Goal: Task Accomplishment & Management: Use online tool/utility

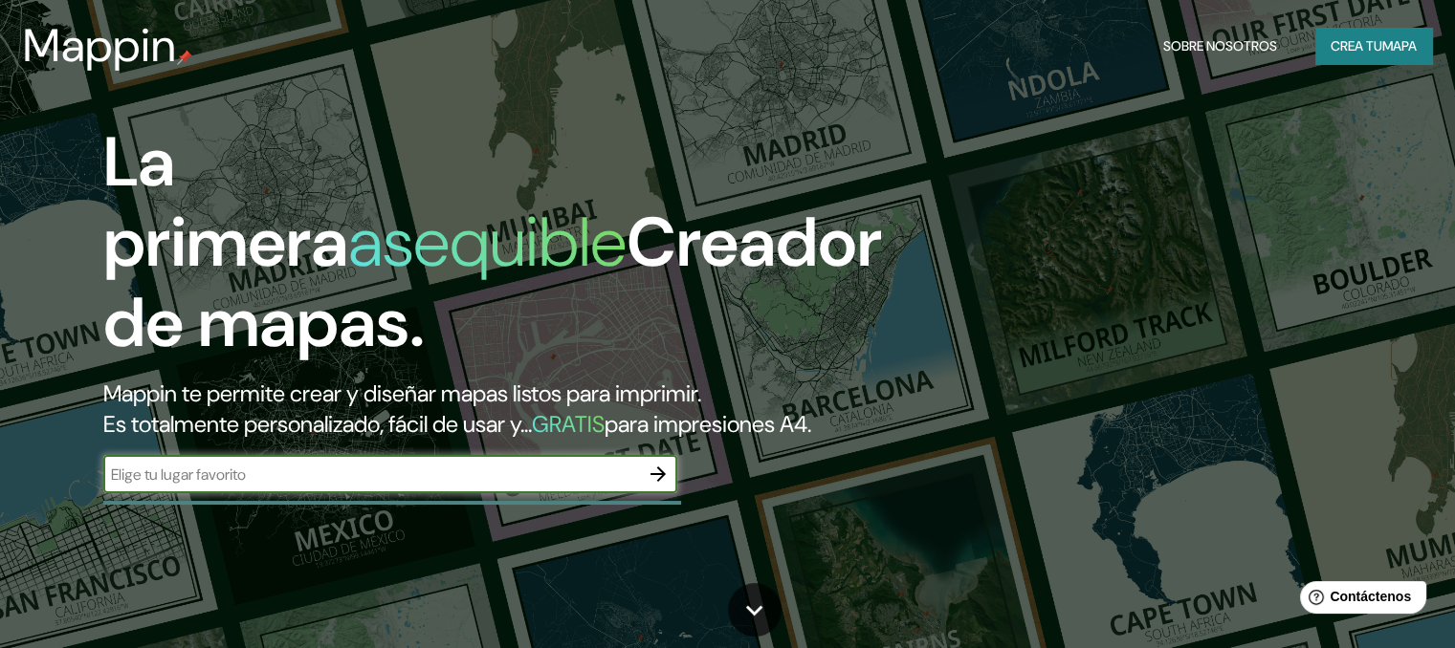
click at [408, 486] on input "text" at bounding box center [371, 475] width 536 height 22
type input "[PERSON_NAME] [GEOGRAPHIC_DATA]"
click at [650, 486] on icon "button" at bounding box center [658, 474] width 23 height 23
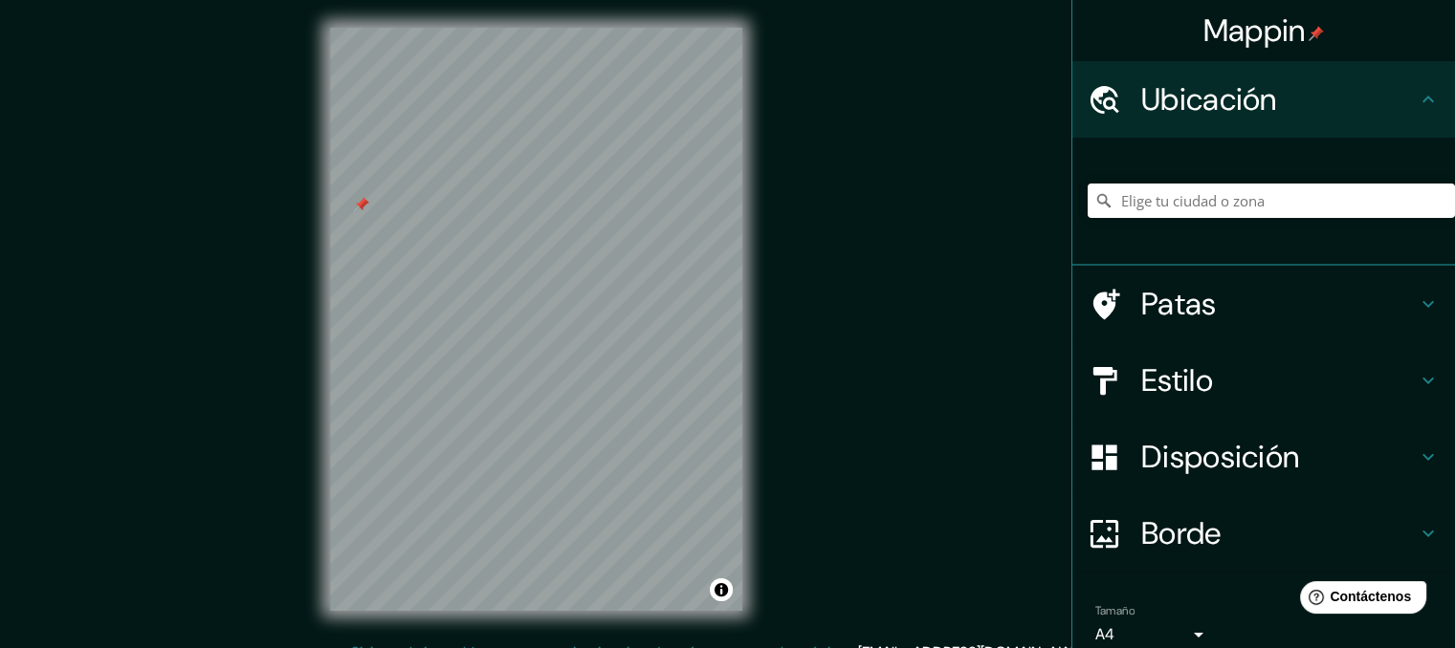
scroll to position [6, 0]
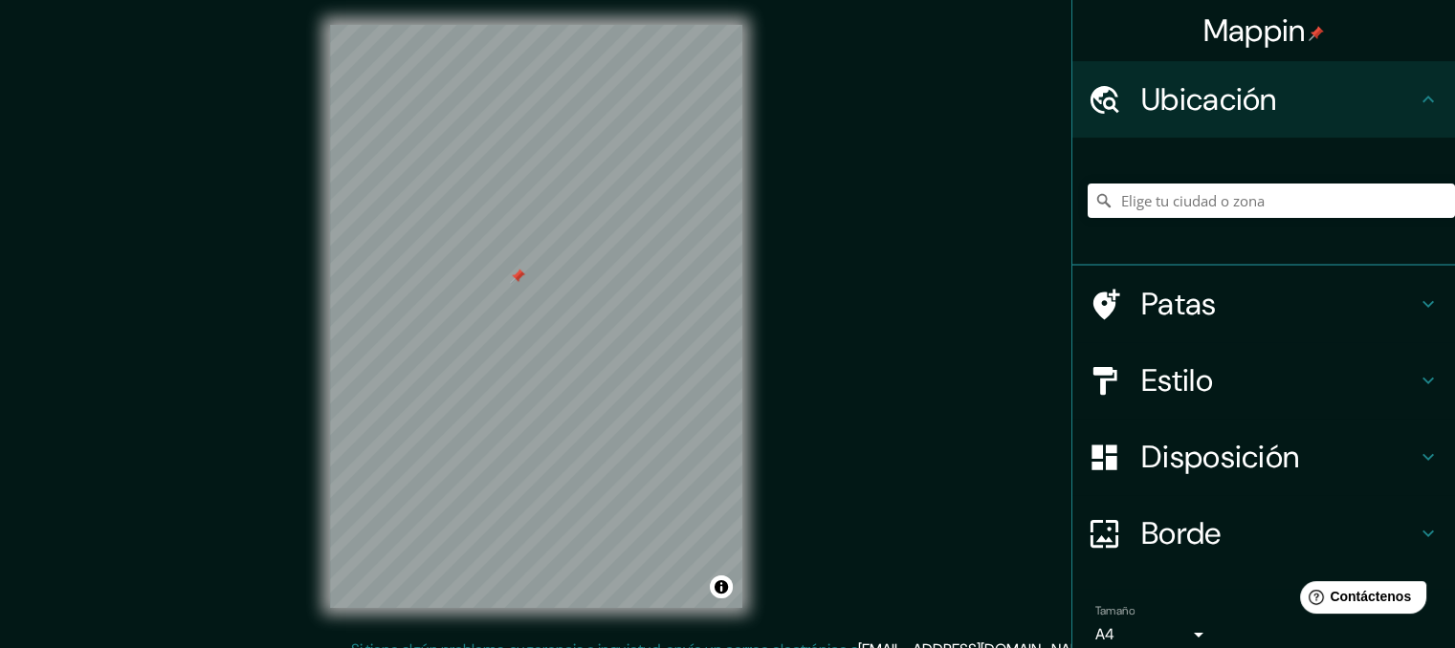
drag, startPoint x: 365, startPoint y: 205, endPoint x: 560, endPoint y: 296, distance: 214.4
click at [525, 284] on div at bounding box center [517, 276] width 15 height 15
